Goal: Find specific page/section: Find specific page/section

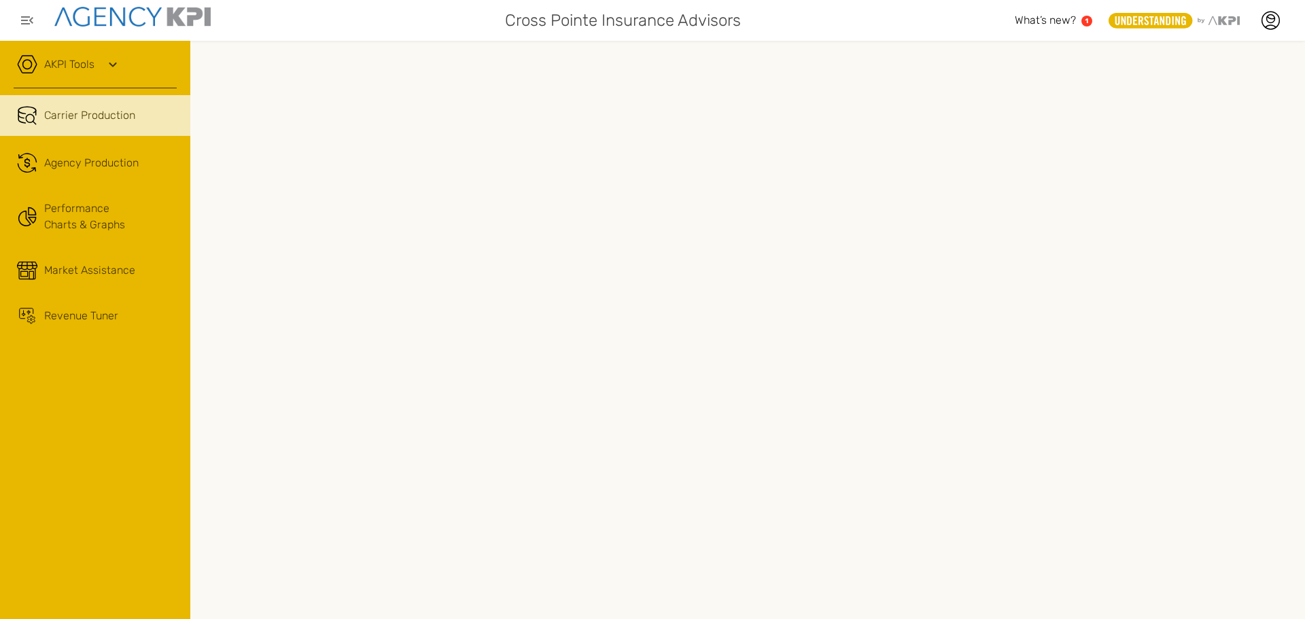
click at [75, 268] on span "Market Assistance" at bounding box center [89, 270] width 91 height 16
